Goal: Download file/media

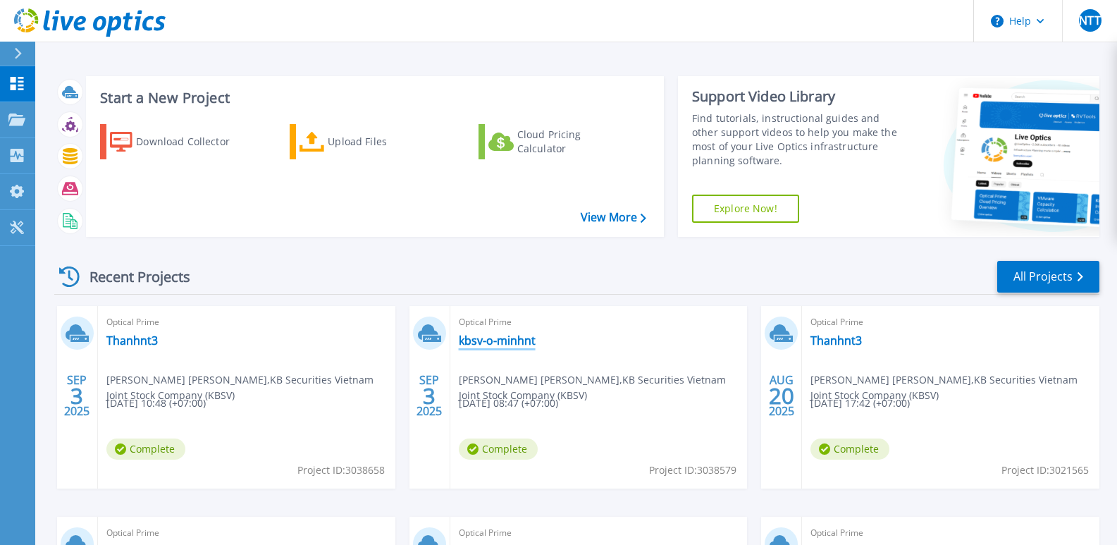
click at [497, 345] on link "kbsv-o-minhnt" at bounding box center [497, 340] width 77 height 14
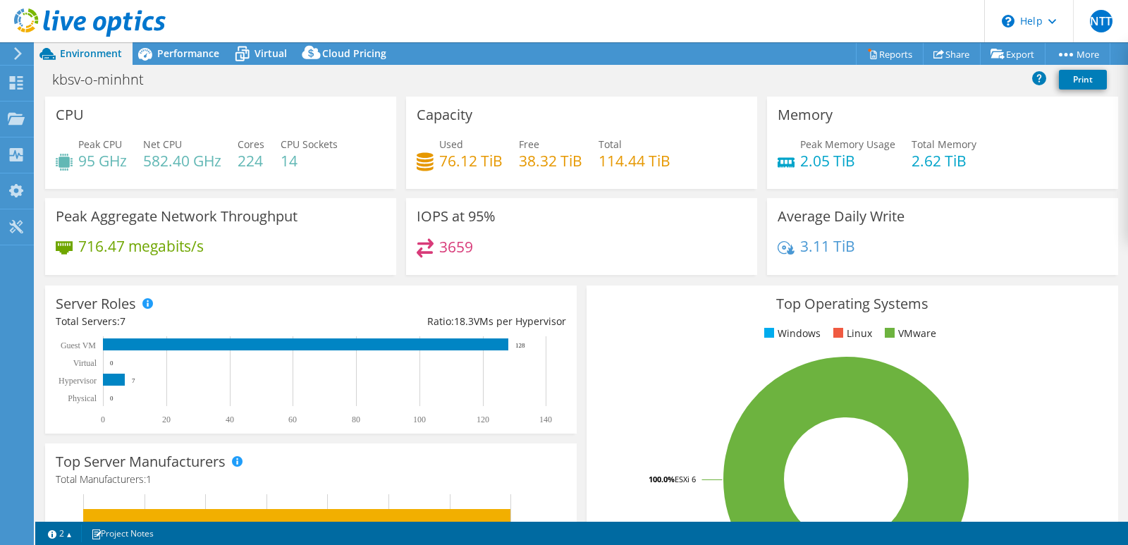
select select "USD"
click at [864, 61] on link "Reports" at bounding box center [890, 54] width 68 height 22
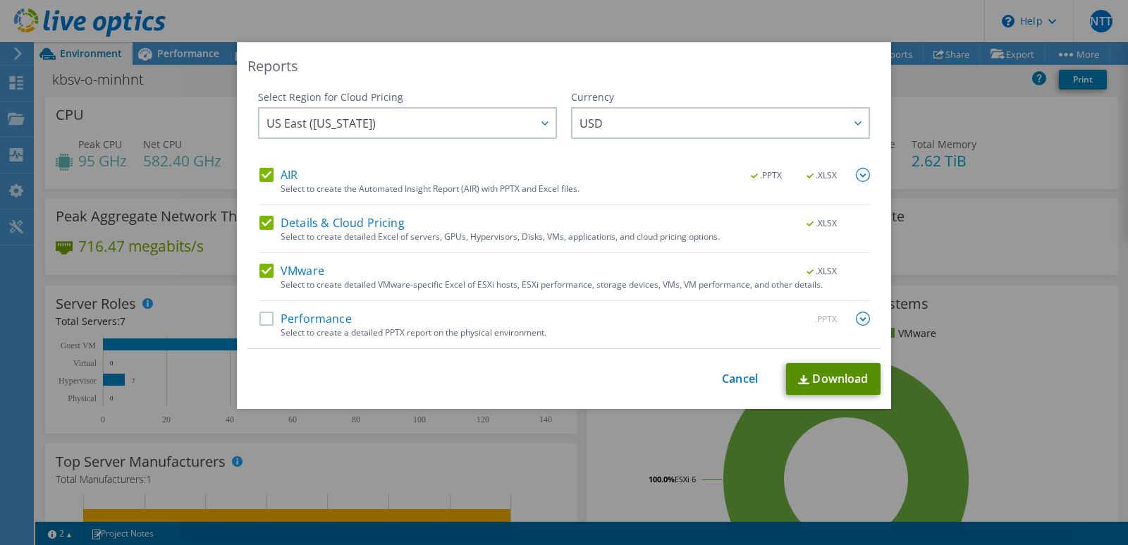
click at [820, 379] on link "Download" at bounding box center [833, 379] width 94 height 32
click at [729, 373] on link "Cancel" at bounding box center [740, 378] width 36 height 13
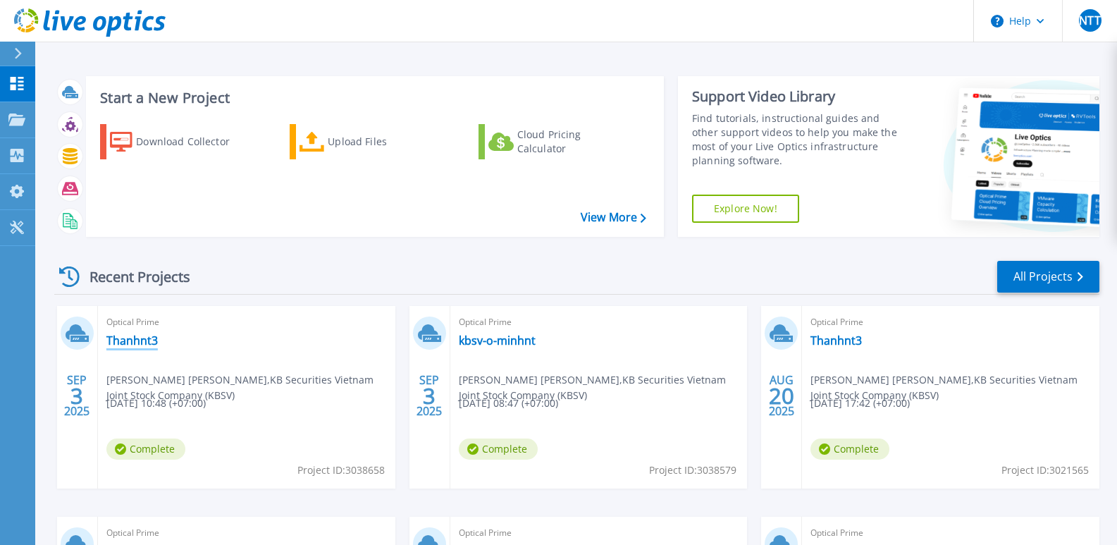
click at [127, 337] on link "Thanhnt3" at bounding box center [131, 340] width 51 height 14
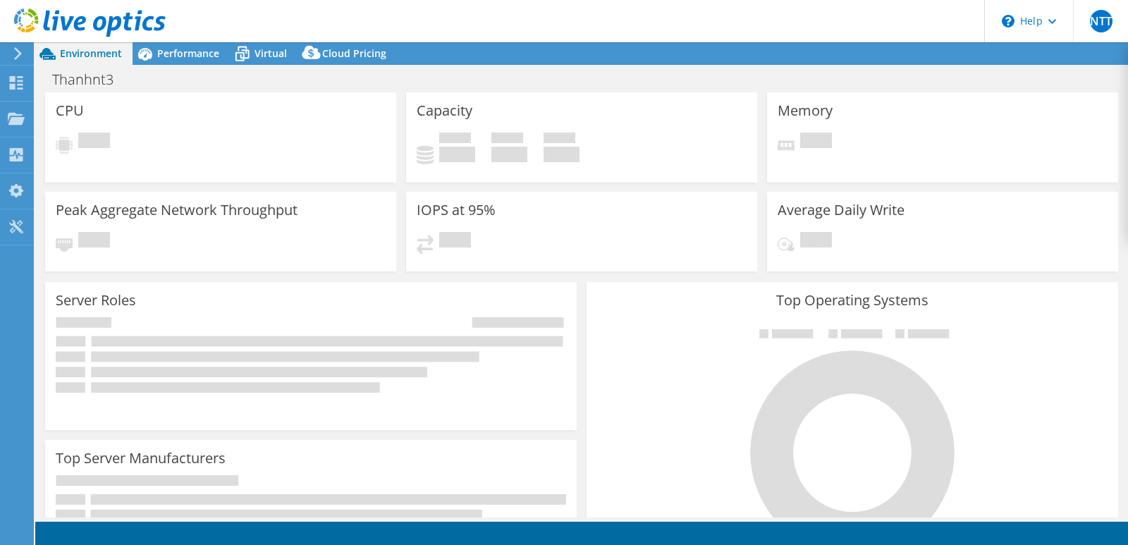
select select "USD"
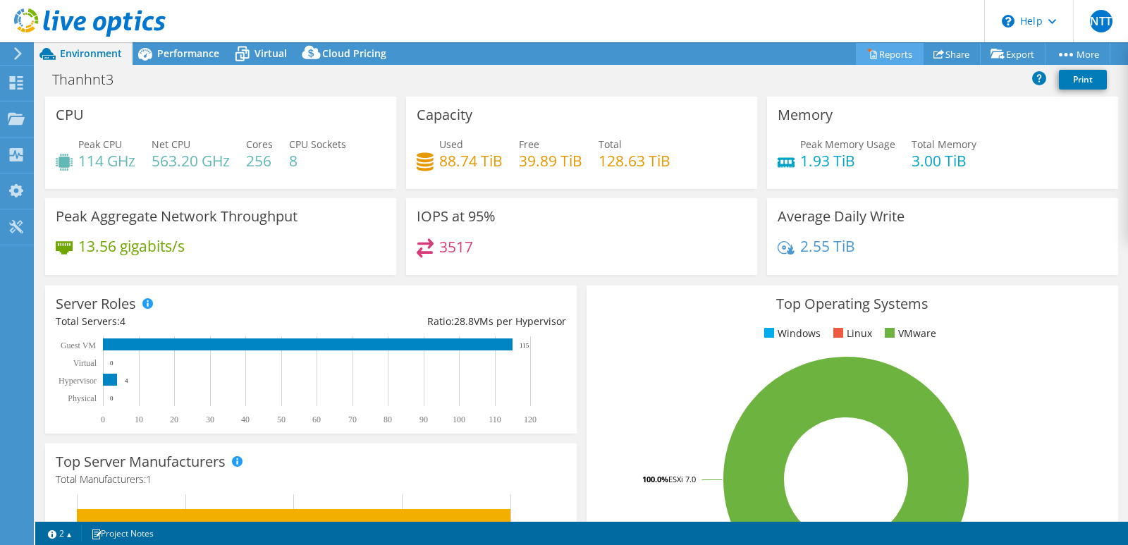
click at [888, 56] on link "Reports" at bounding box center [890, 54] width 68 height 22
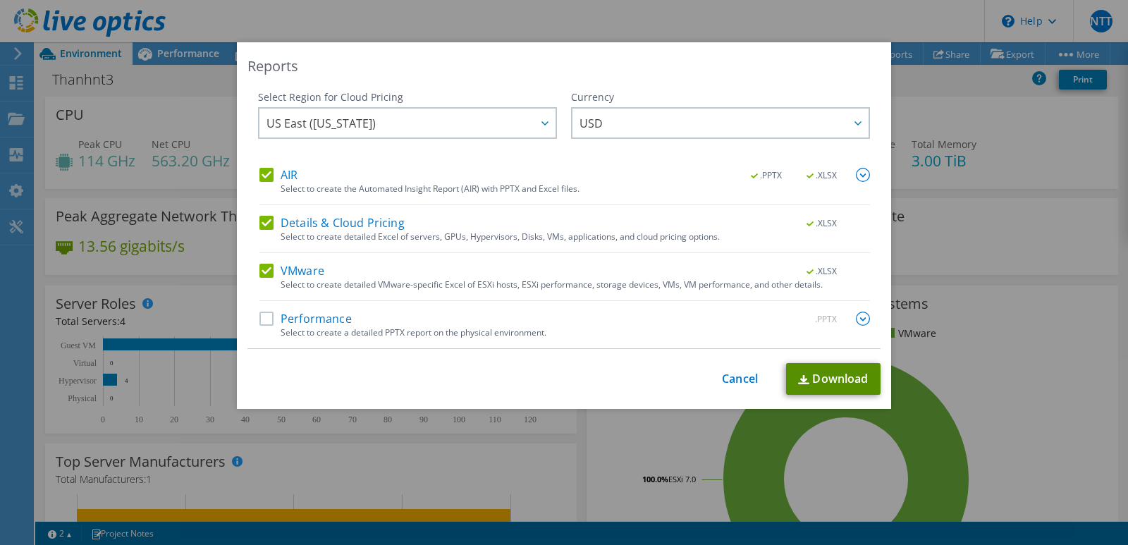
click at [822, 386] on link "Download" at bounding box center [833, 379] width 94 height 32
click at [830, 381] on link "Download" at bounding box center [833, 379] width 94 height 32
